Goal: Navigation & Orientation: Find specific page/section

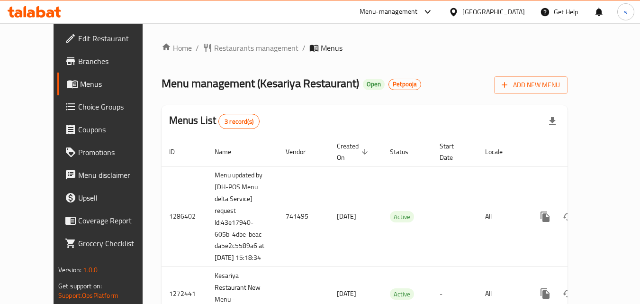
click at [492, 12] on div "[GEOGRAPHIC_DATA]" at bounding box center [493, 12] width 63 height 10
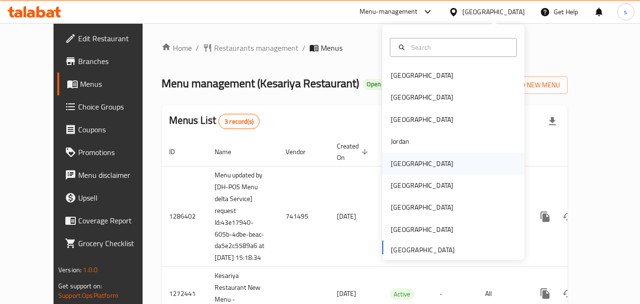
click at [399, 160] on div "[GEOGRAPHIC_DATA]" at bounding box center [422, 163] width 63 height 10
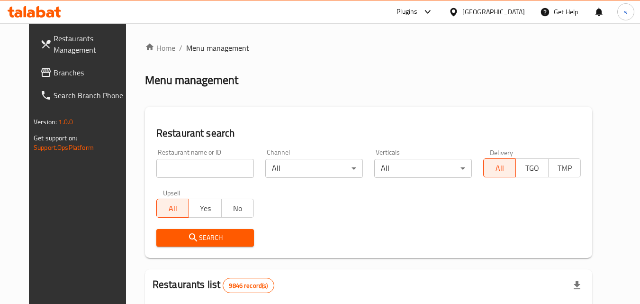
click at [54, 75] on span "Branches" at bounding box center [91, 72] width 75 height 11
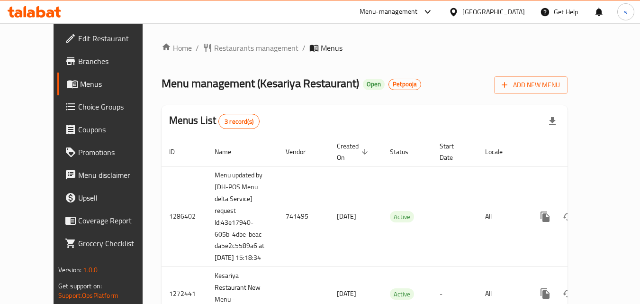
click at [484, 8] on div "[GEOGRAPHIC_DATA]" at bounding box center [493, 12] width 63 height 10
click at [324, 28] on div "Home / Restaurants management / Menus Menu management ( Kesariya Restaurant ) O…" at bounding box center [365, 199] width 444 height 352
click at [78, 63] on span "Branches" at bounding box center [115, 60] width 75 height 11
click at [489, 11] on div "[GEOGRAPHIC_DATA]" at bounding box center [493, 12] width 63 height 10
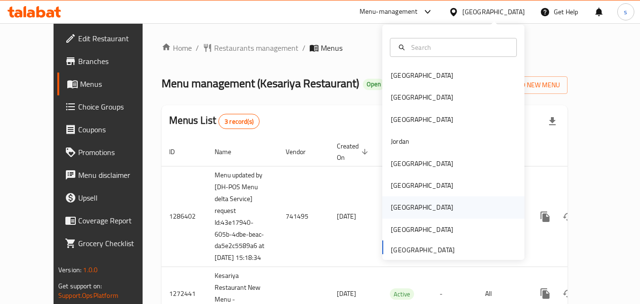
click at [396, 202] on div "[GEOGRAPHIC_DATA]" at bounding box center [422, 207] width 63 height 10
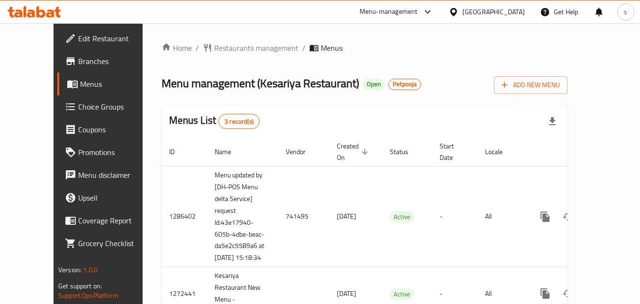
click at [492, 3] on div "[GEOGRAPHIC_DATA]" at bounding box center [486, 11] width 91 height 23
click at [490, 12] on div "[GEOGRAPHIC_DATA]" at bounding box center [493, 12] width 63 height 10
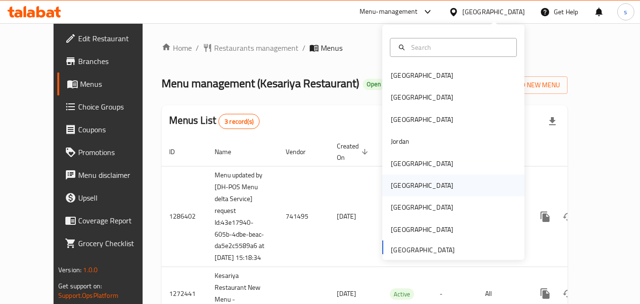
click at [417, 183] on div "[GEOGRAPHIC_DATA]" at bounding box center [453, 185] width 142 height 22
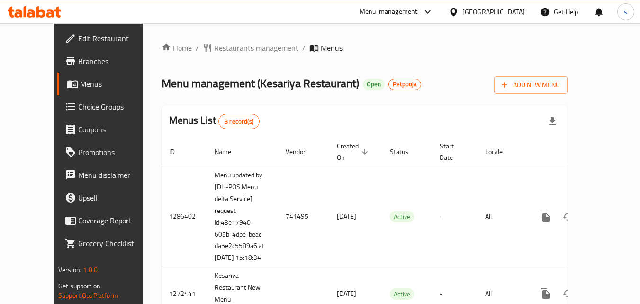
click at [481, 7] on div "[GEOGRAPHIC_DATA]" at bounding box center [493, 12] width 63 height 10
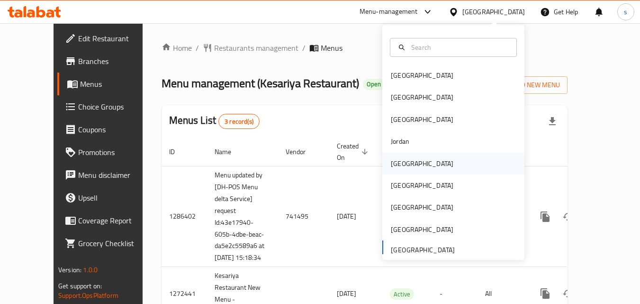
click at [407, 161] on div "[GEOGRAPHIC_DATA]" at bounding box center [422, 164] width 78 height 22
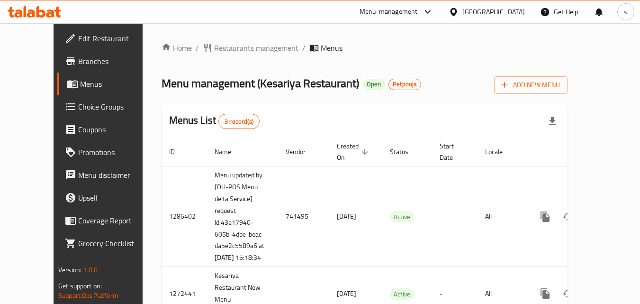
click at [485, 17] on div "United Arab Emirates" at bounding box center [493, 12] width 63 height 10
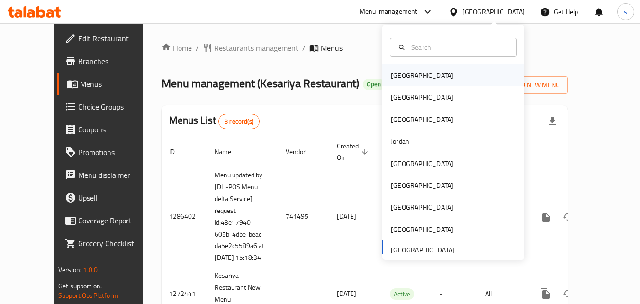
click at [441, 72] on div "Bahrain" at bounding box center [453, 75] width 142 height 22
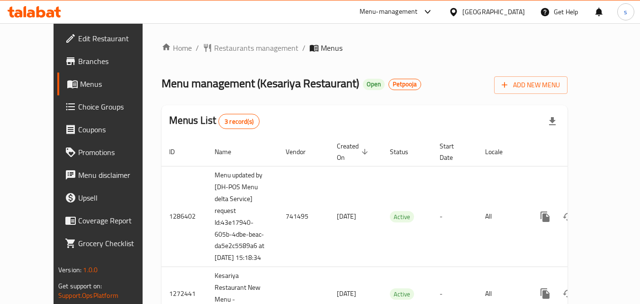
click at [78, 60] on span "Branches" at bounding box center [115, 60] width 75 height 11
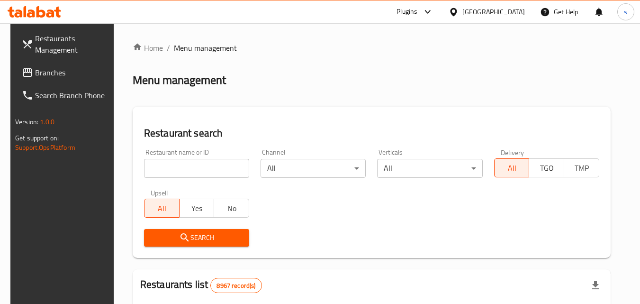
click at [73, 82] on link "Branches" at bounding box center [65, 72] width 103 height 23
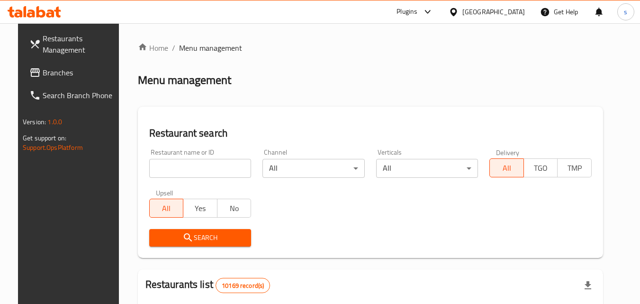
click at [59, 75] on span "Branches" at bounding box center [80, 72] width 75 height 11
